Goal: Transaction & Acquisition: Book appointment/travel/reservation

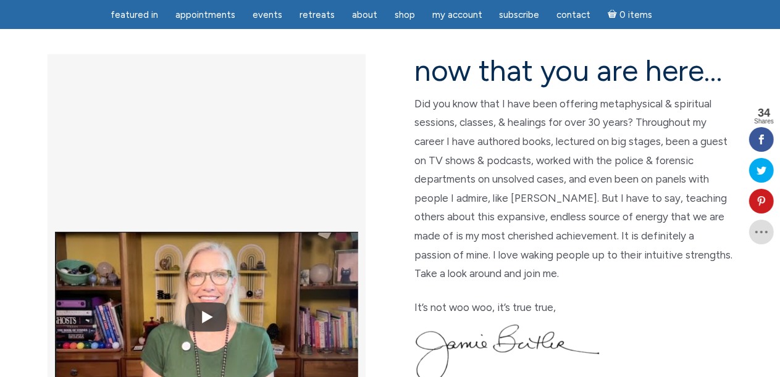
scroll to position [337, 0]
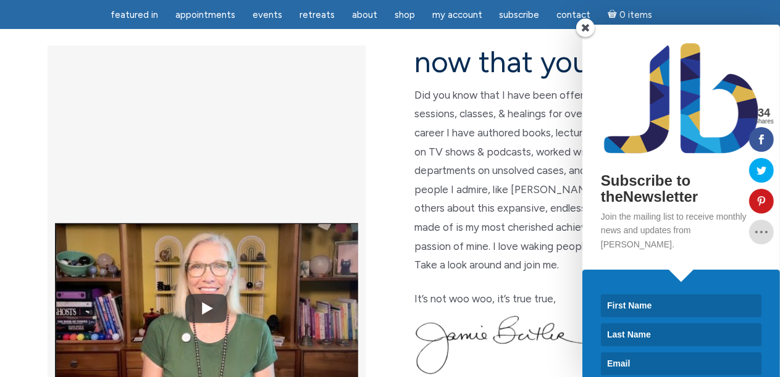
click at [585, 28] on span at bounding box center [585, 28] width 19 height 19
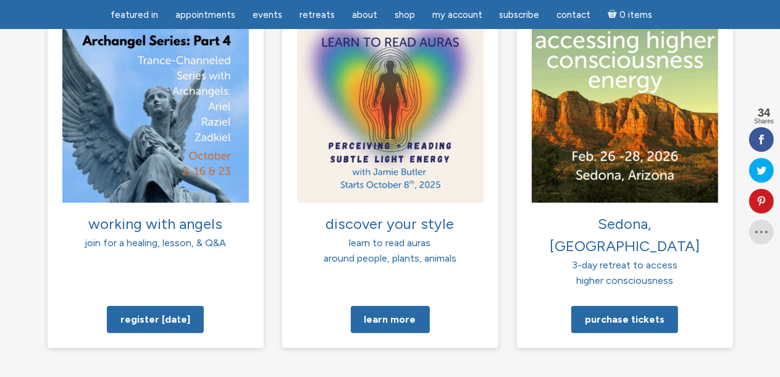
scroll to position [970, 0]
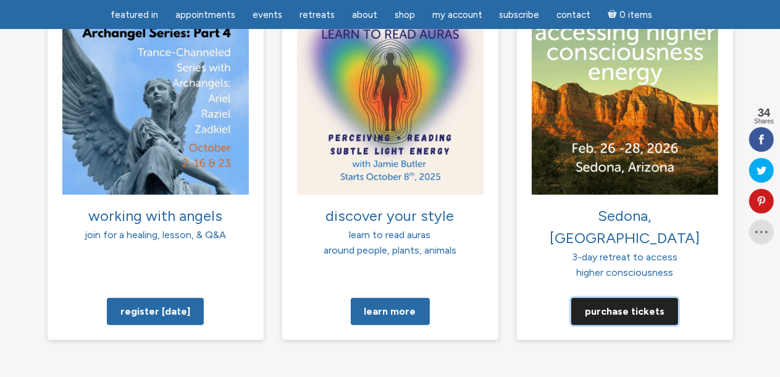
click at [622, 298] on link "Purchase tickets" at bounding box center [624, 311] width 107 height 27
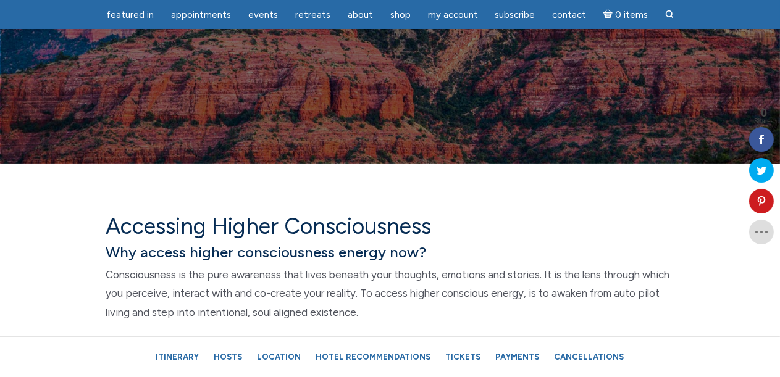
scroll to position [660, 0]
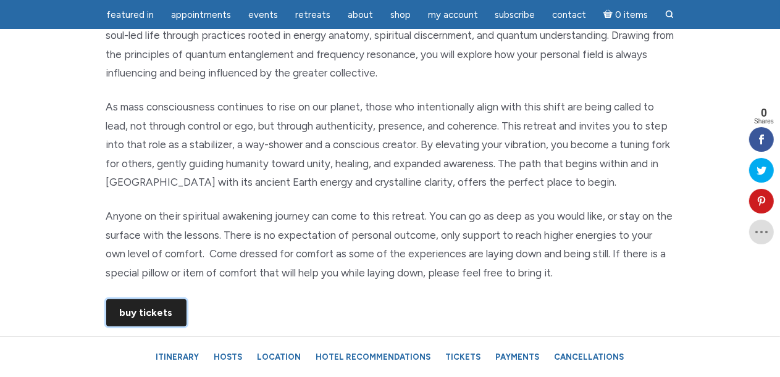
click at [141, 308] on link "Buy Tickets" at bounding box center [146, 312] width 80 height 27
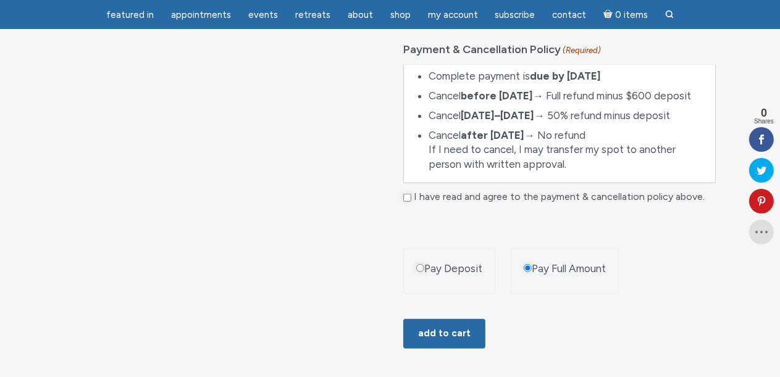
scroll to position [852, 0]
click at [422, 340] on button "Add to cart" at bounding box center [444, 334] width 82 height 30
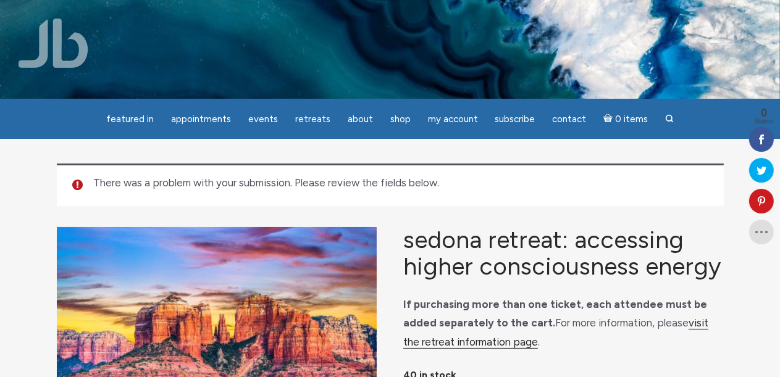
click at [519, 349] on link "visit the retreat information page" at bounding box center [555, 333] width 305 height 32
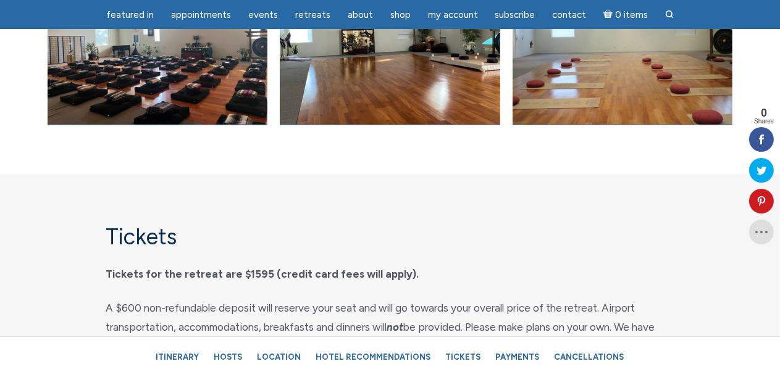
scroll to position [6267, 0]
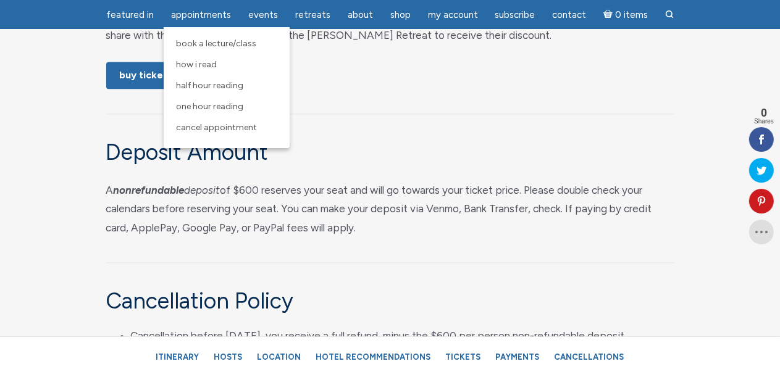
click at [201, 67] on span "How I Read" at bounding box center [196, 64] width 41 height 10
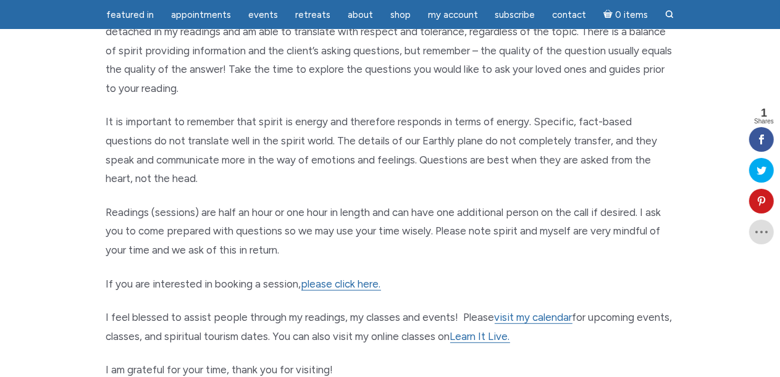
scroll to position [543, 0]
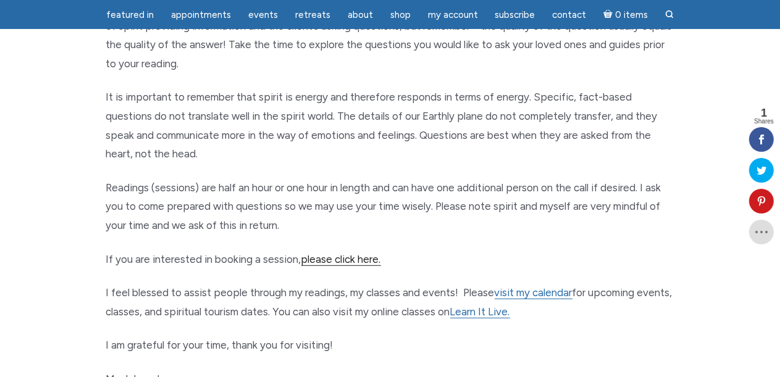
click at [369, 256] on link "please click here." at bounding box center [341, 259] width 80 height 13
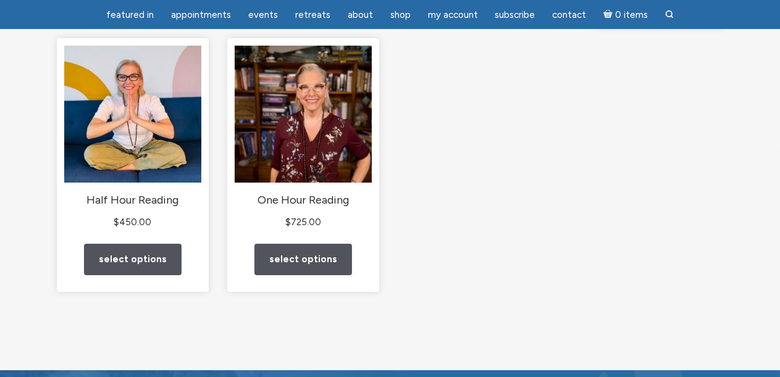
scroll to position [183, 0]
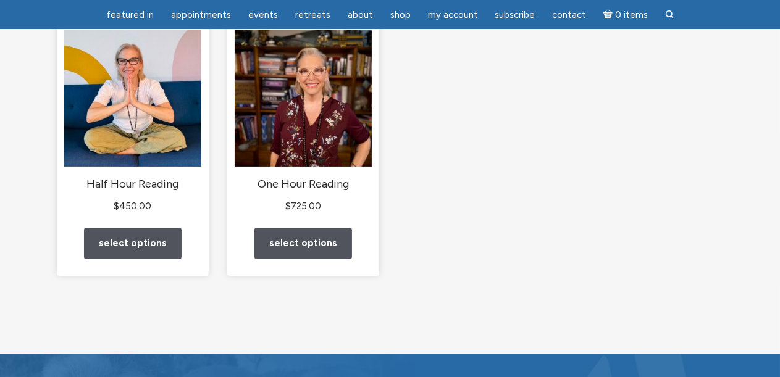
click at [125, 259] on link "Select options" at bounding box center [133, 243] width 98 height 31
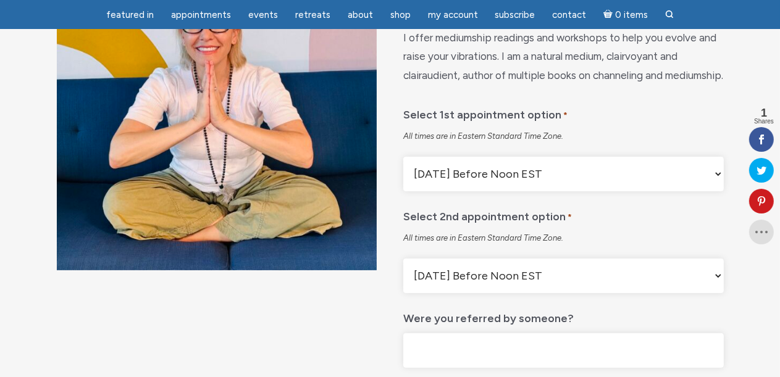
scroll to position [180, 0]
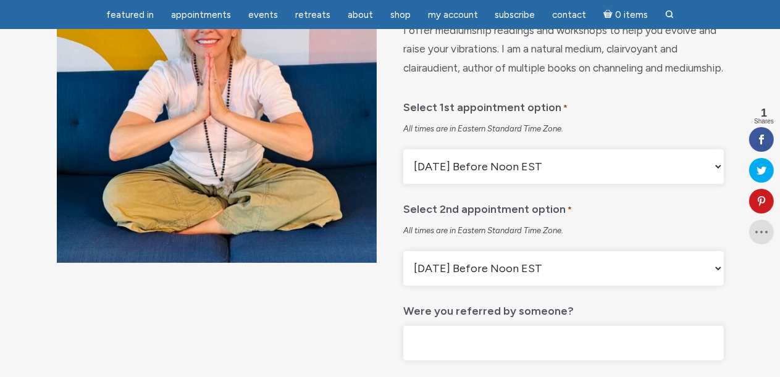
click at [718, 184] on select "Monday Before Noon EST Monday After Noon EST First Available Appointment" at bounding box center [563, 166] width 320 height 35
select select "First Available Appointment"
click at [403, 180] on select "Monday Before Noon EST Monday After Noon EST First Available Appointment" at bounding box center [563, 166] width 320 height 35
click at [687, 286] on select "Monday Before Noon EST Monday After Noon EST First Available Appointment" at bounding box center [563, 268] width 320 height 35
select select "First Available Appointment"
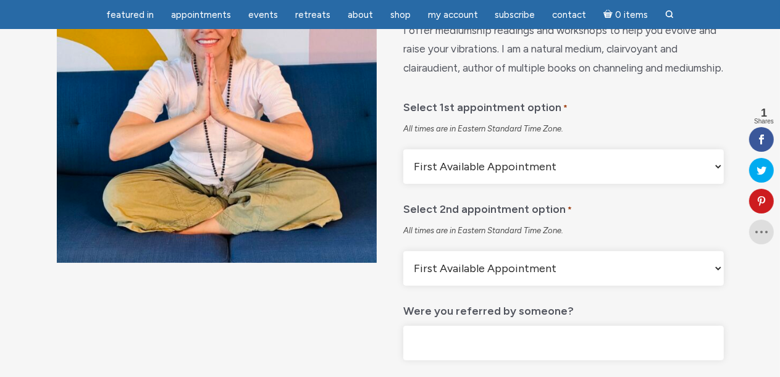
click at [403, 281] on select "Monday Before Noon EST Monday After Noon EST First Available Appointment" at bounding box center [563, 268] width 320 height 35
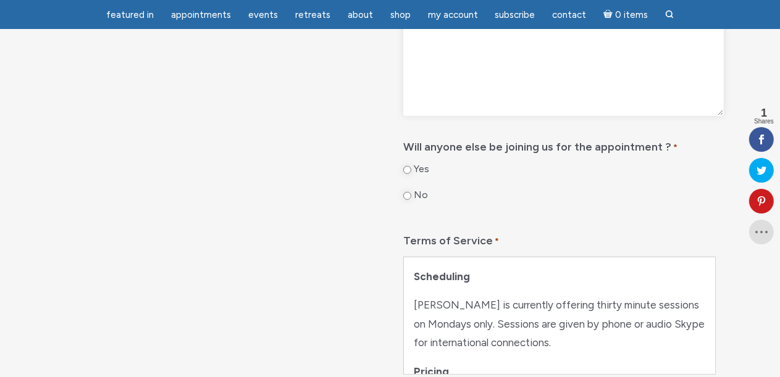
scroll to position [625, 0]
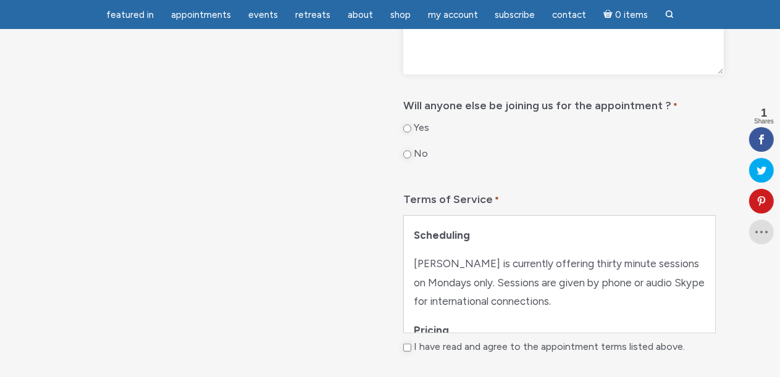
click at [409, 159] on input "No" at bounding box center [407, 155] width 8 height 8
radio input "true"
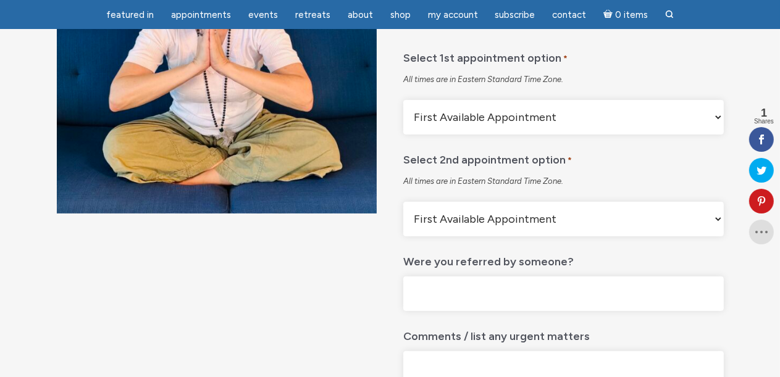
scroll to position [164, 0]
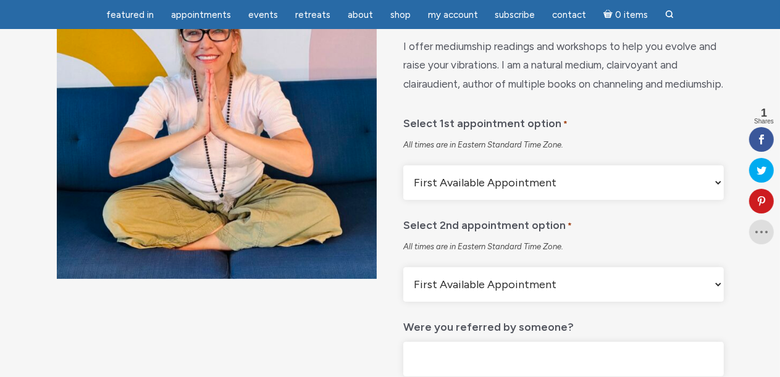
click at [664, 302] on select "Monday Before Noon EST Monday After Noon EST First Available Appointment" at bounding box center [563, 284] width 320 height 35
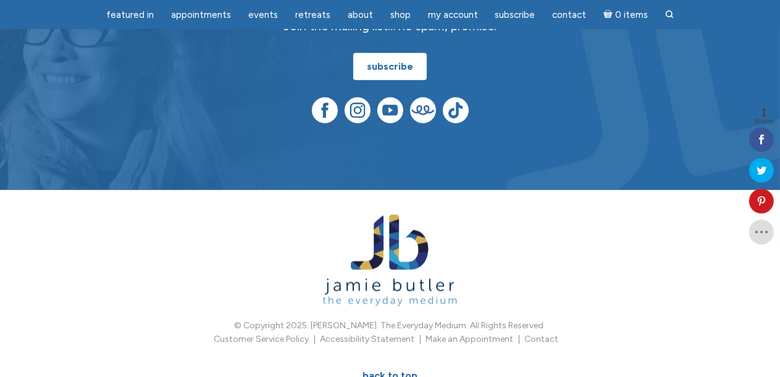
scroll to position [1350, 0]
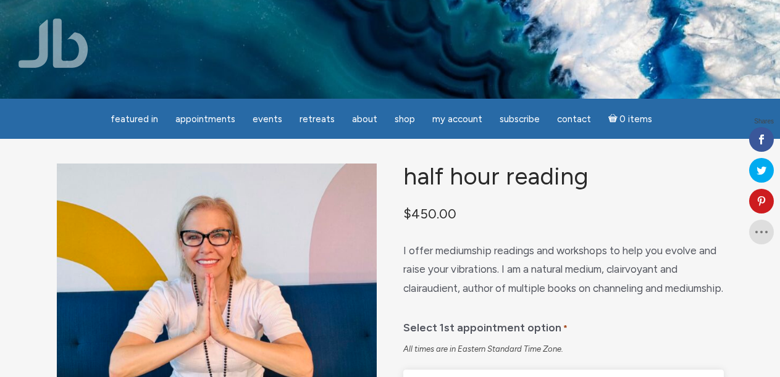
select select "First Available Appointment"
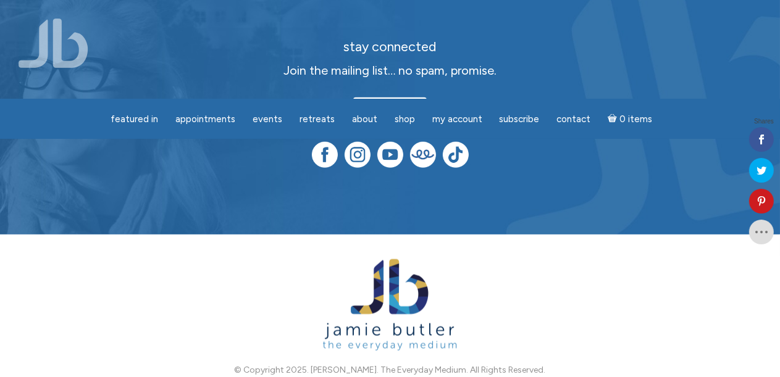
scroll to position [1311, 0]
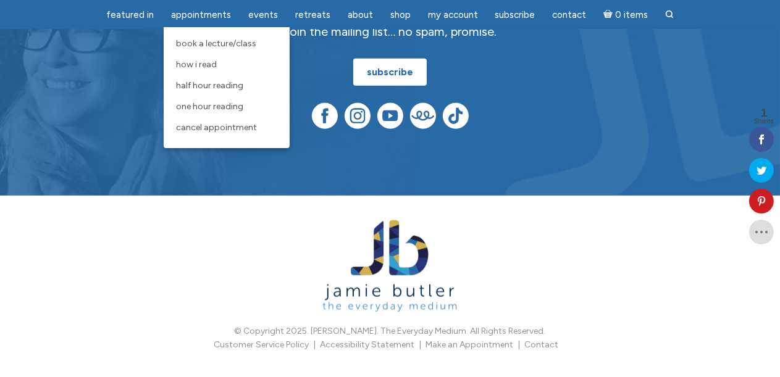
click at [209, 67] on span "How I Read" at bounding box center [196, 64] width 41 height 10
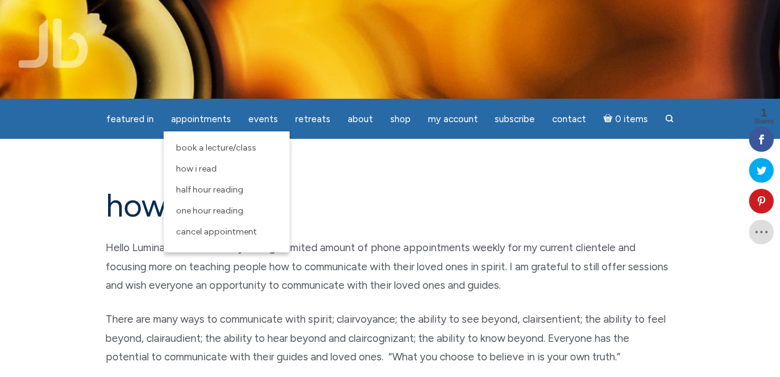
click at [220, 185] on link "Half Hour Reading" at bounding box center [227, 190] width 114 height 21
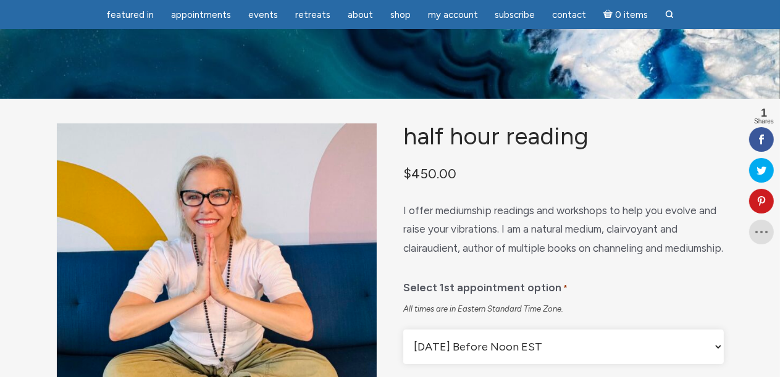
scroll to position [330, 0]
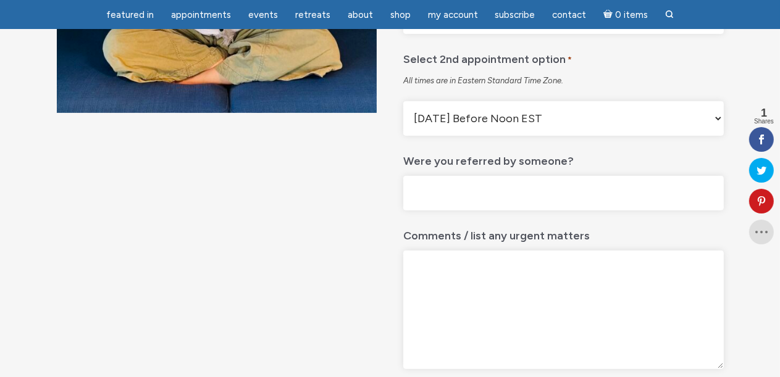
click at [719, 136] on select "Monday Before Noon EST Monday After Noon EST First Available Appointment" at bounding box center [563, 118] width 320 height 35
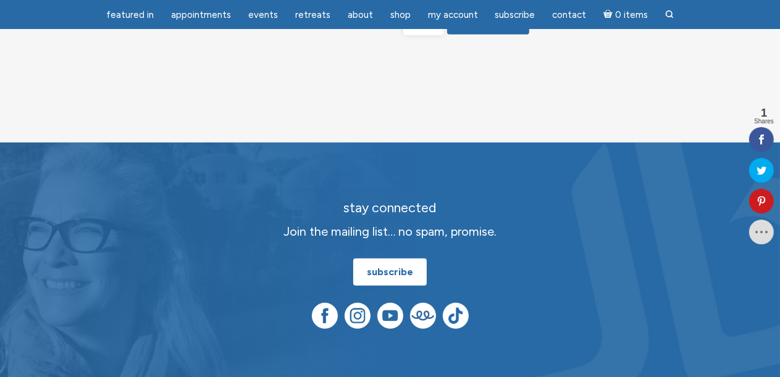
scroll to position [1109, 0]
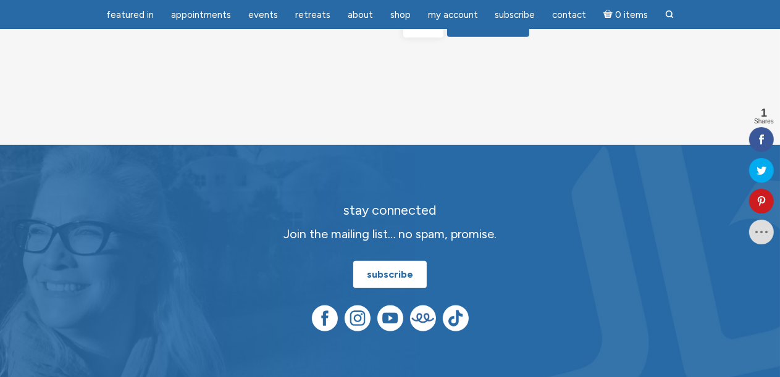
click at [763, 137] on icon at bounding box center [761, 140] width 25 height 10
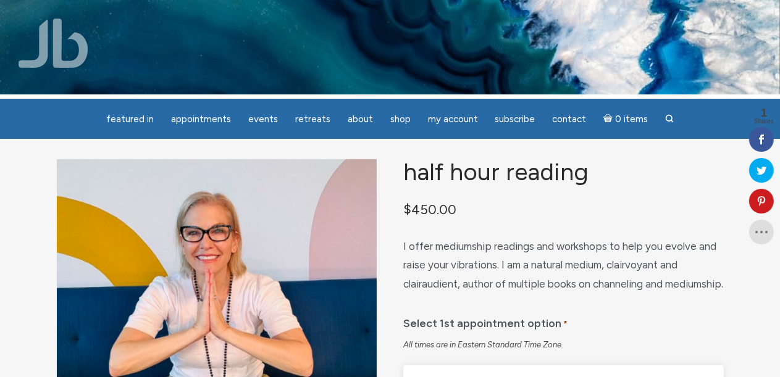
scroll to position [0, 0]
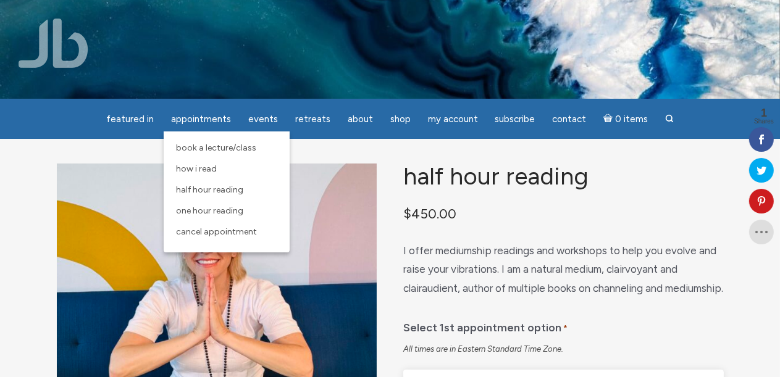
click at [189, 121] on span "Appointments" at bounding box center [201, 119] width 60 height 11
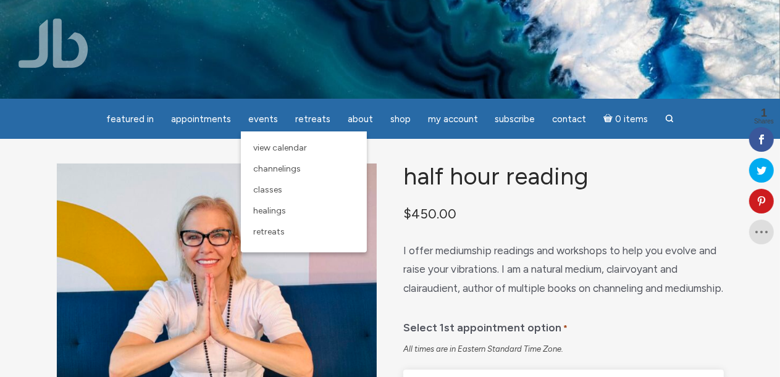
click at [265, 117] on span "Events" at bounding box center [263, 119] width 30 height 11
click at [269, 187] on span "Classes" at bounding box center [267, 190] width 29 height 10
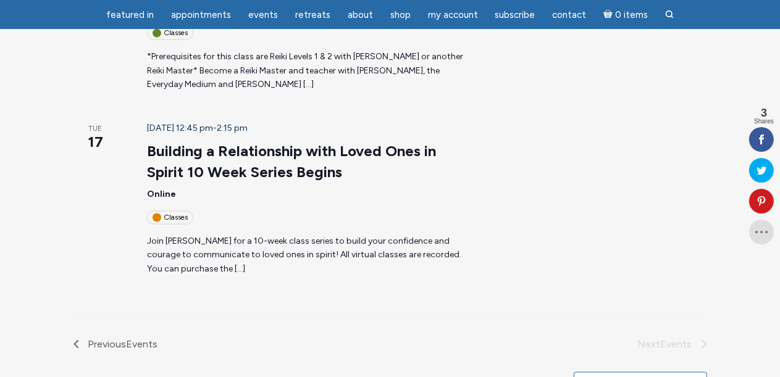
scroll to position [1505, 0]
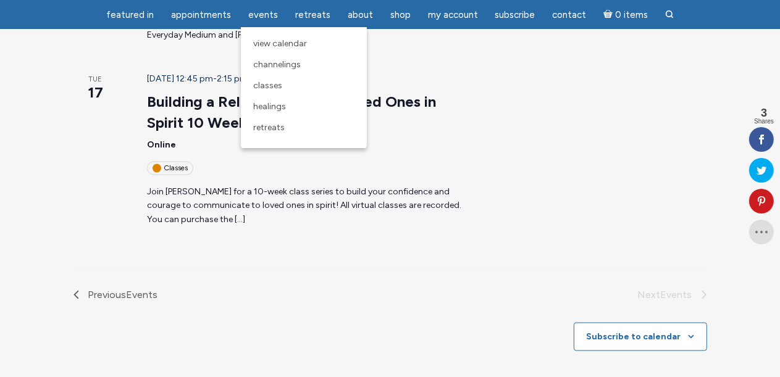
click at [284, 107] on span "Healings" at bounding box center [269, 106] width 33 height 10
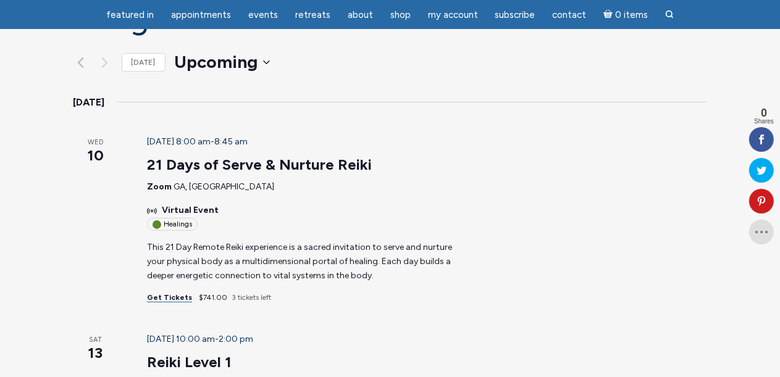
scroll to position [135, 0]
